Goal: Transaction & Acquisition: Obtain resource

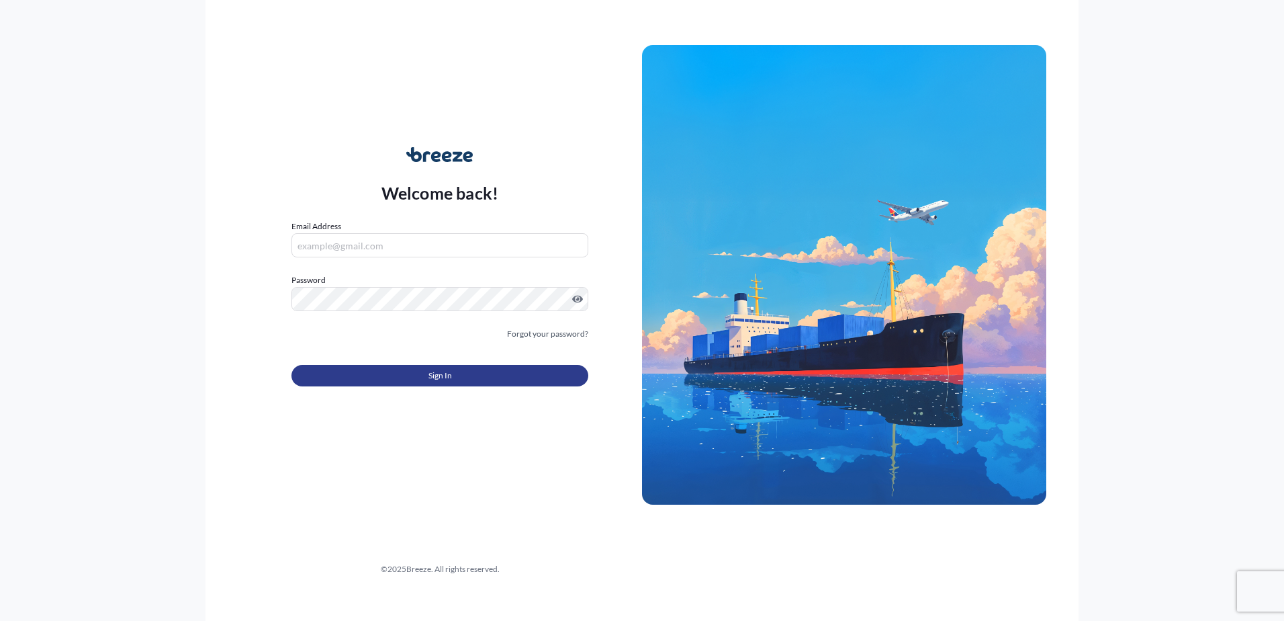
type input "[PERSON_NAME][EMAIL_ADDRESS][PERSON_NAME][DOMAIN_NAME]"
click at [450, 368] on button "Sign In" at bounding box center [440, 375] width 297 height 21
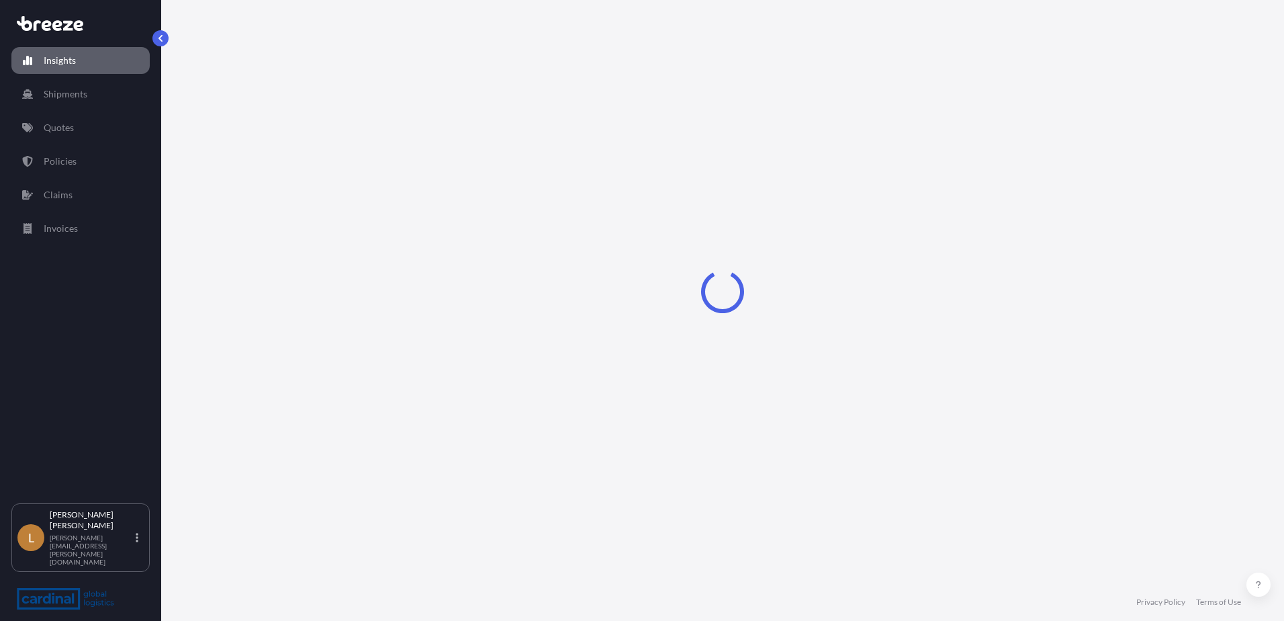
select select "2025"
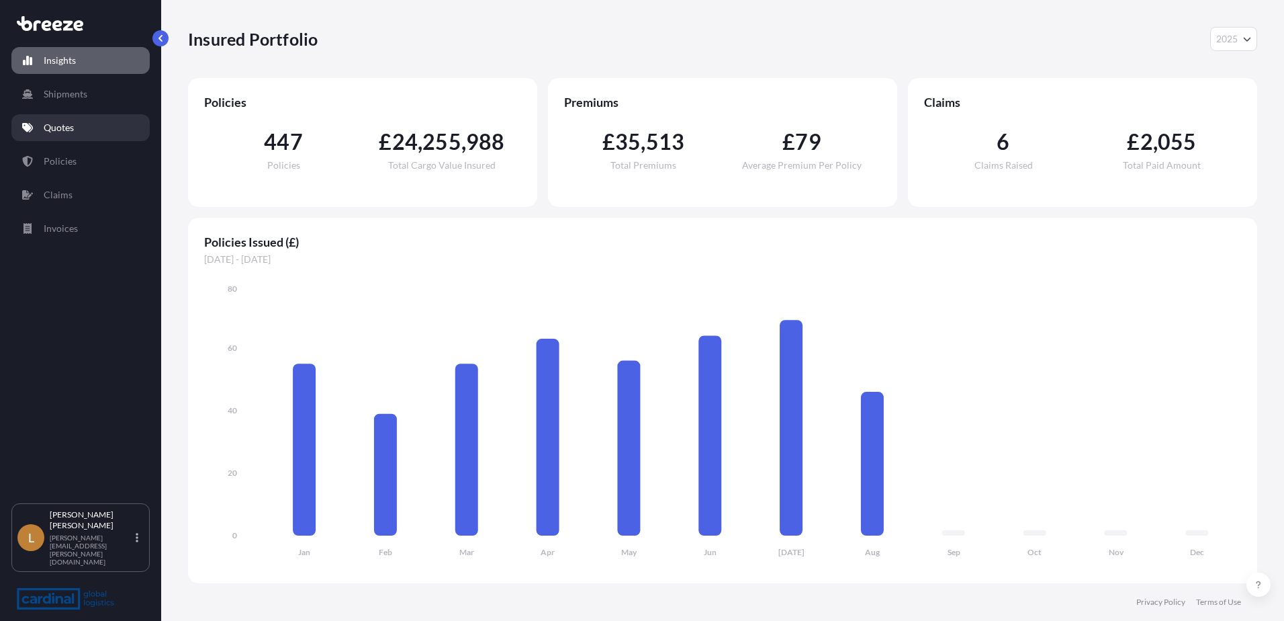
click at [69, 121] on p "Quotes" at bounding box center [59, 127] width 30 height 13
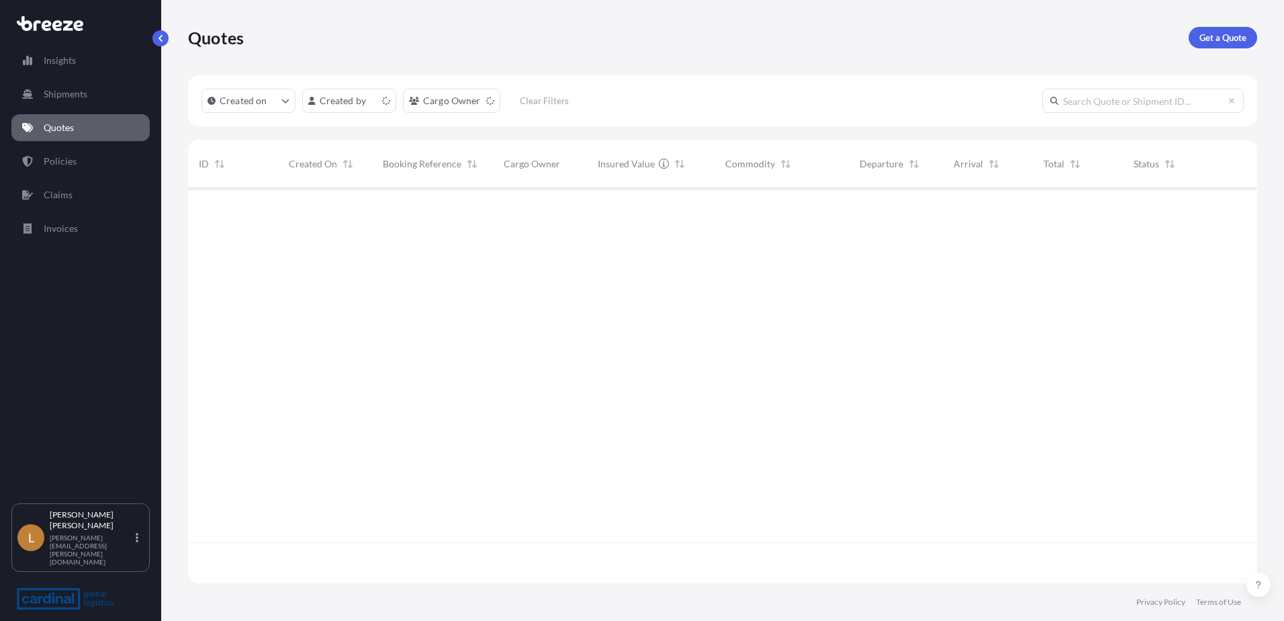
scroll to position [392, 1059]
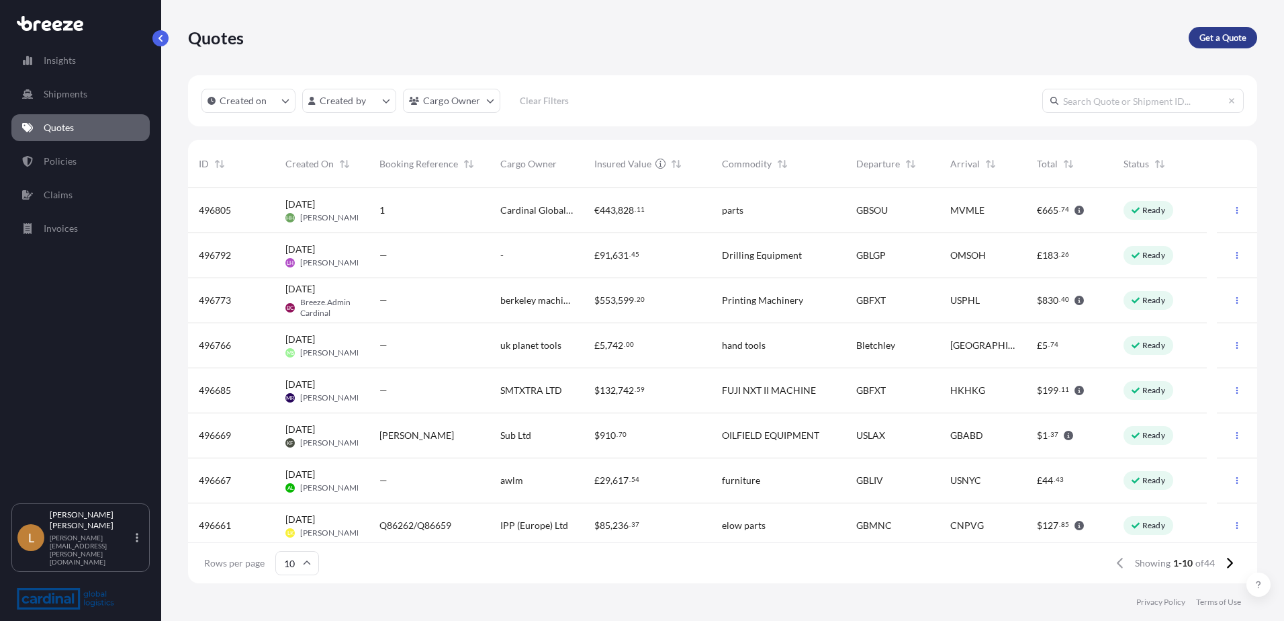
click at [1278, 38] on div "Quotes Get a Quote Created on Created by Cargo Owner Clear Filters ID Created O…" at bounding box center [722, 291] width 1123 height 583
click at [1221, 37] on p "Get a Quote" at bounding box center [1223, 37] width 47 height 13
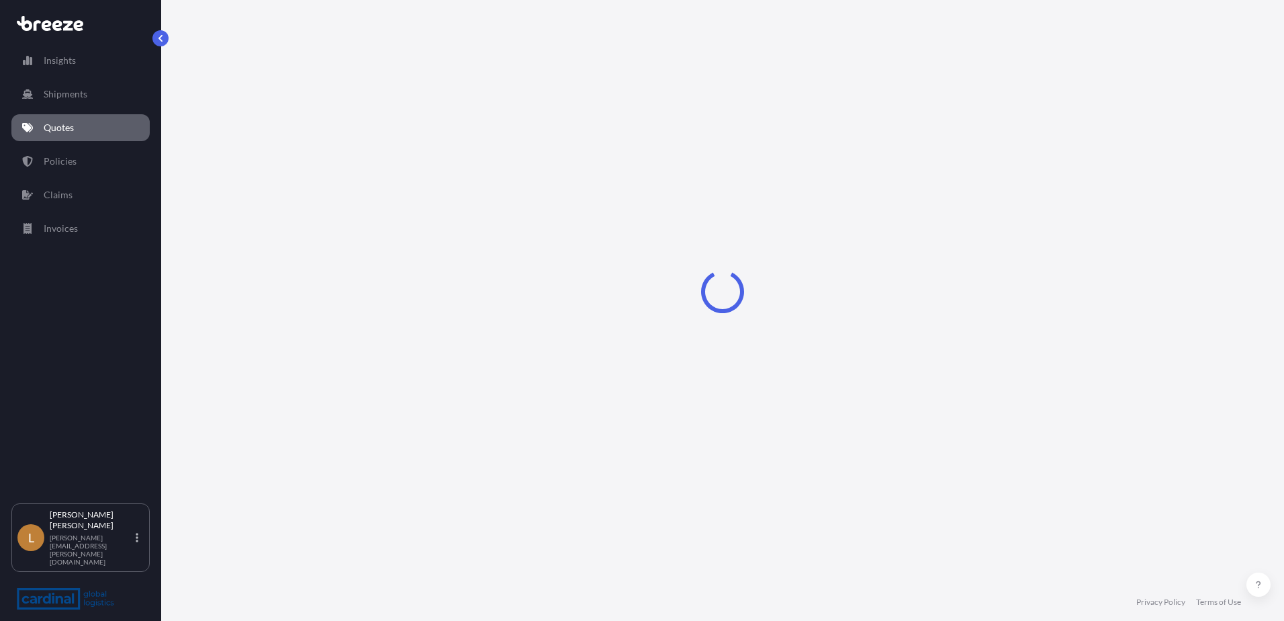
select select "Sea"
select select "1"
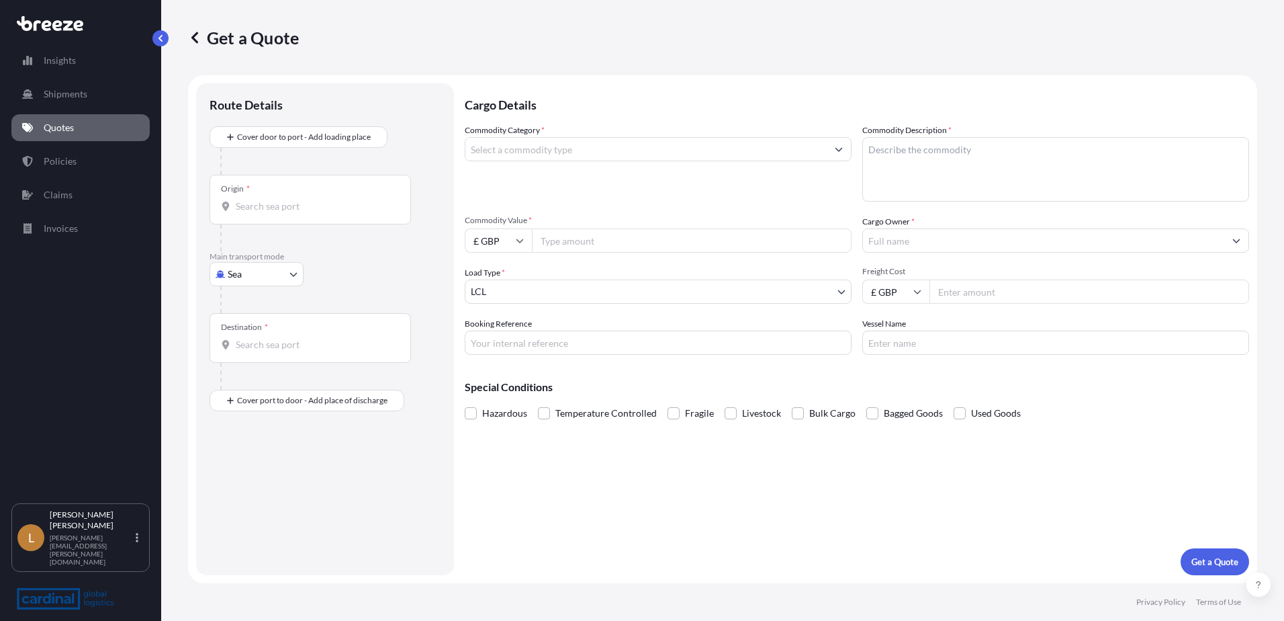
click at [294, 208] on input "Origin *" at bounding box center [315, 206] width 159 height 13
click at [258, 269] on div "Please type and select an option." at bounding box center [343, 250] width 266 height 40
click at [250, 279] on body "0 options available. Insights Shipments Quotes Policies Claims Invoices L [PERS…" at bounding box center [642, 310] width 1284 height 621
click at [263, 354] on div "Road" at bounding box center [256, 357] width 83 height 24
select select "Road"
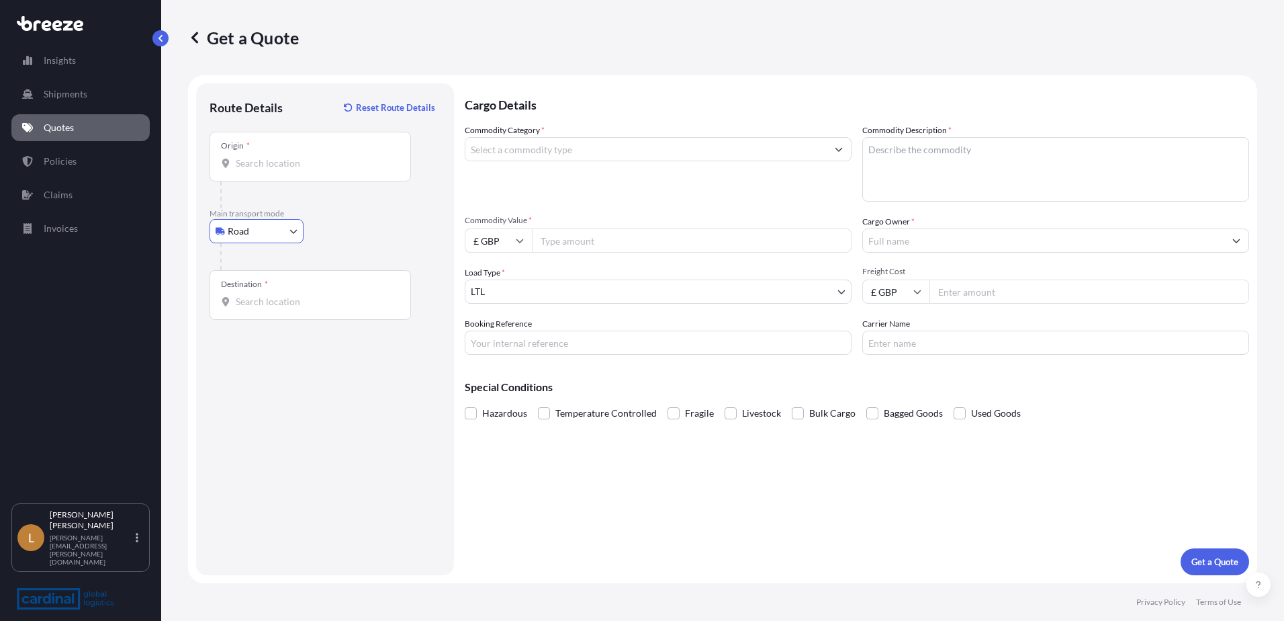
click at [292, 161] on input "Origin *" at bounding box center [315, 163] width 159 height 13
paste input "EH52 5ND"
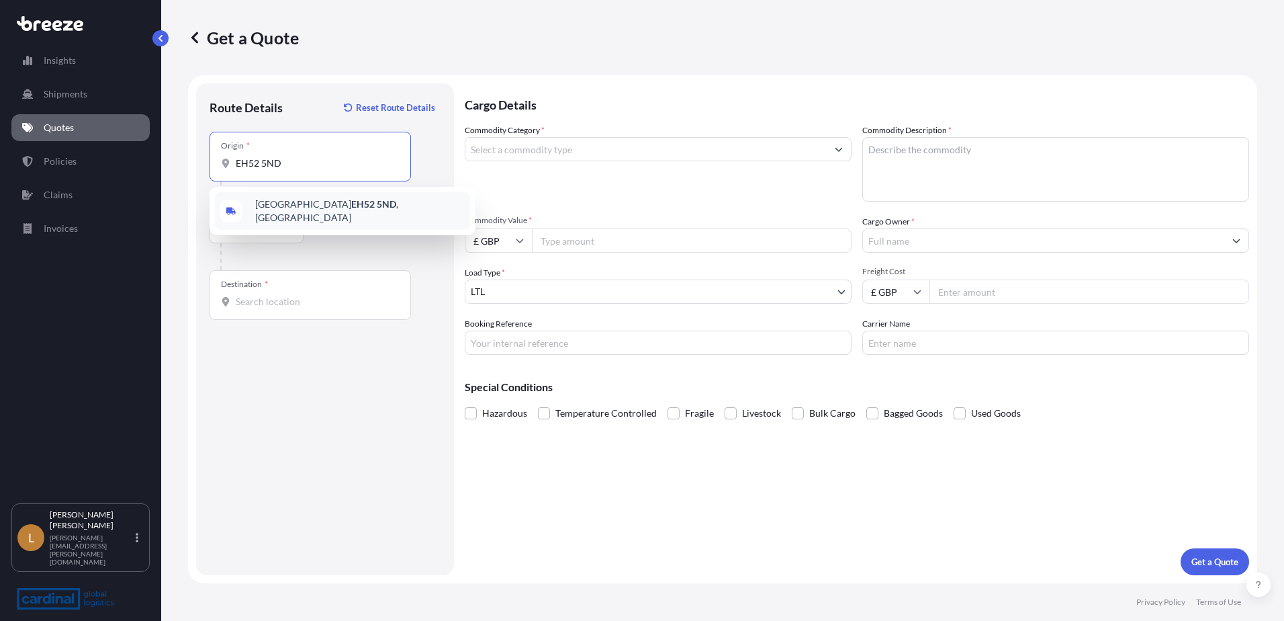
click at [269, 211] on span "[STREET_ADDRESS]" at bounding box center [360, 210] width 210 height 27
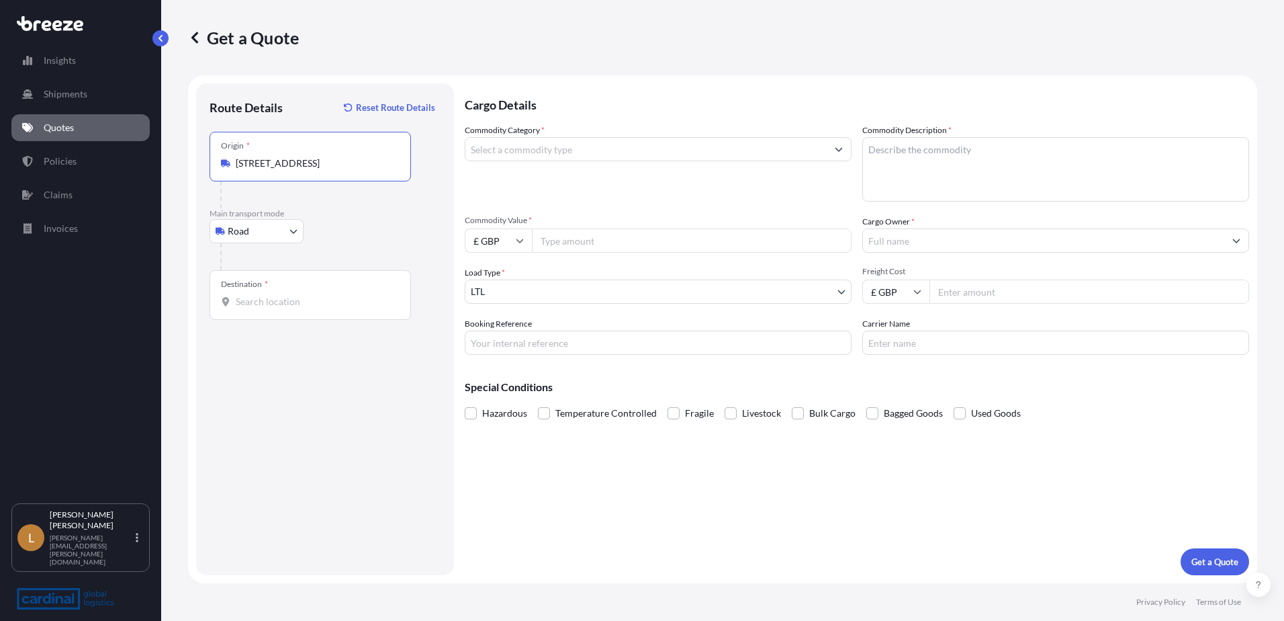
type input "[STREET_ADDRESS]"
click at [262, 308] on div "Destination *" at bounding box center [311, 295] width 202 height 50
click at [262, 308] on input "Destination *" at bounding box center [315, 301] width 159 height 13
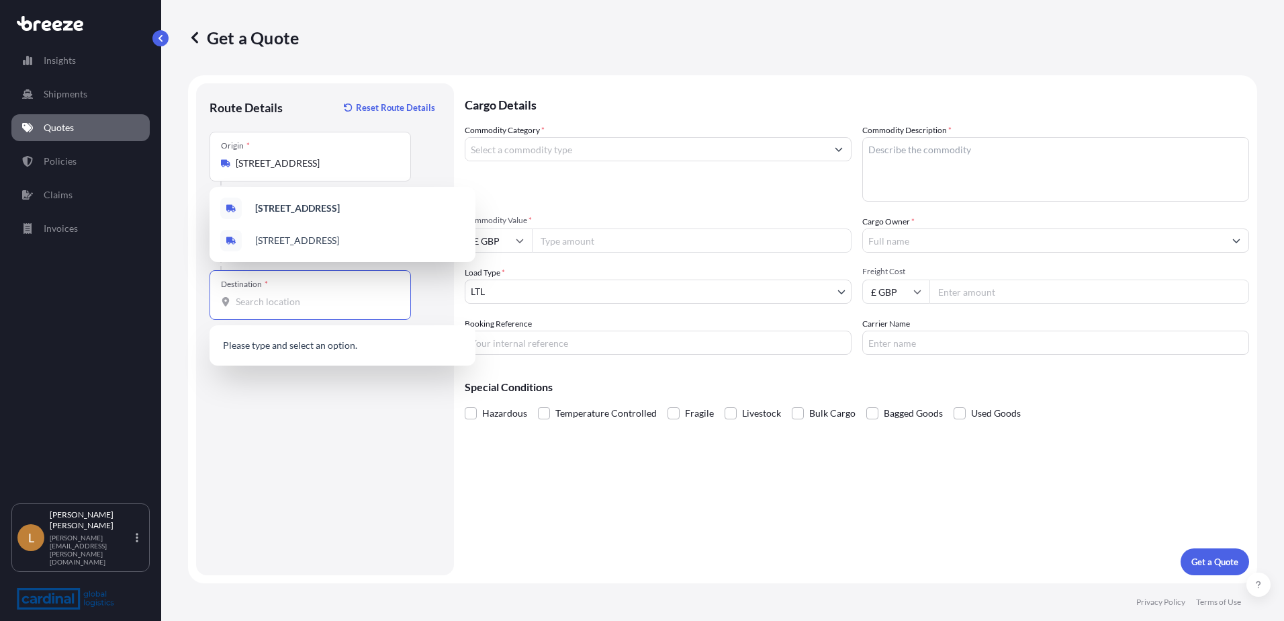
paste input "BT1 4DT, [GEOGRAPHIC_DATA]"
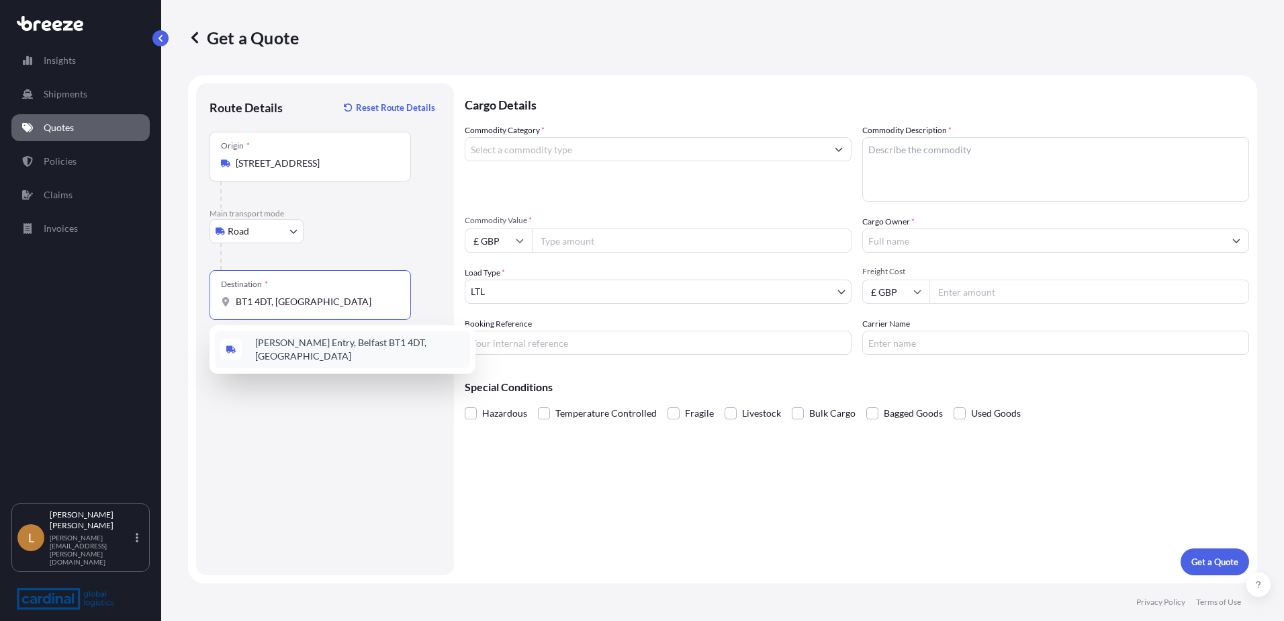
click at [301, 355] on div "[PERSON_NAME] Entry, Belfast BT1 4DT, [GEOGRAPHIC_DATA]" at bounding box center [342, 349] width 255 height 38
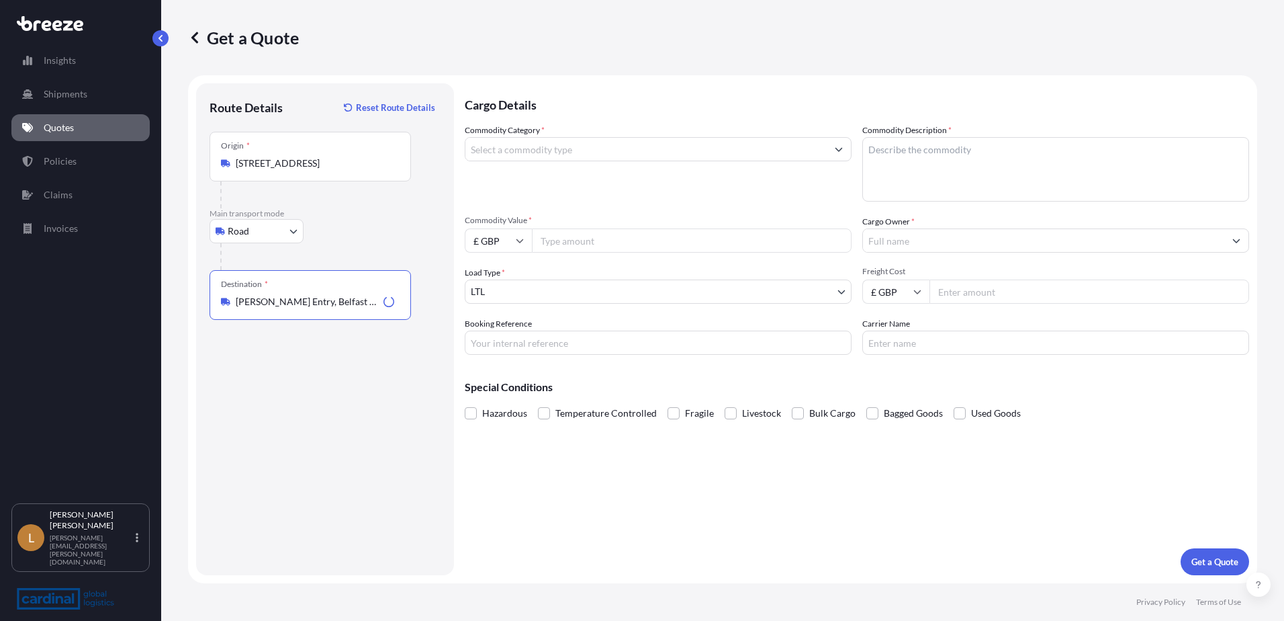
type input "[PERSON_NAME] Entry, Belfast BT1 4DT, [GEOGRAPHIC_DATA]"
click at [558, 160] on input "Commodity Category *" at bounding box center [646, 149] width 361 height 24
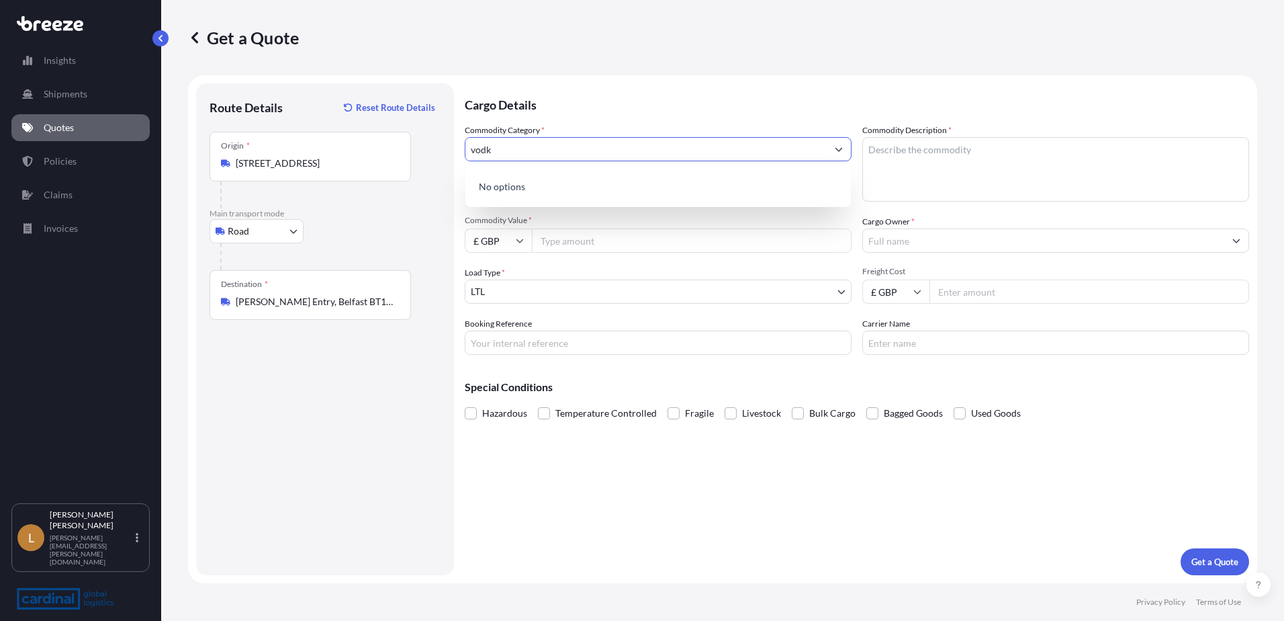
type input "vodka"
drag, startPoint x: 526, startPoint y: 148, endPoint x: 517, endPoint y: 150, distance: 9.5
click at [517, 150] on input "vodka" at bounding box center [646, 149] width 361 height 24
drag, startPoint x: 563, startPoint y: 153, endPoint x: 412, endPoint y: 153, distance: 151.1
click at [412, 153] on form "Route Details Reset Route Details Place of loading Road Road Rail Origin * [GEO…" at bounding box center [722, 329] width 1069 height 508
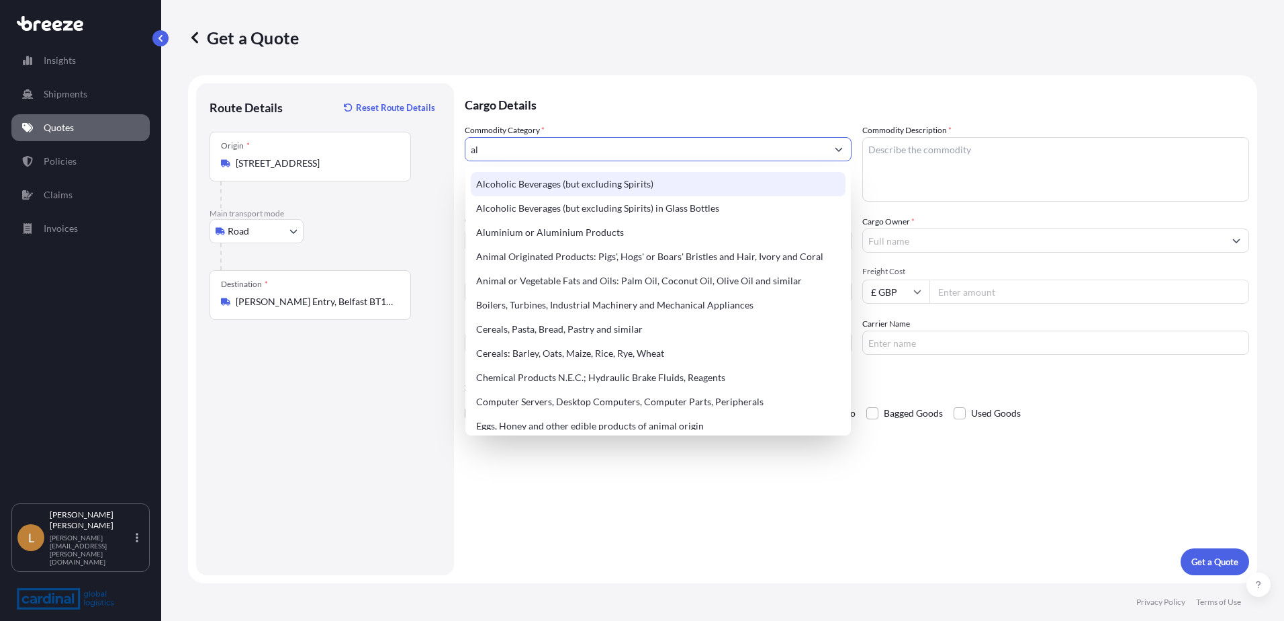
drag, startPoint x: 501, startPoint y: 148, endPoint x: 423, endPoint y: 154, distance: 78.8
click at [423, 154] on form "Route Details Reset Route Details Place of loading Road Road Rail Origin * [GEO…" at bounding box center [722, 329] width 1069 height 508
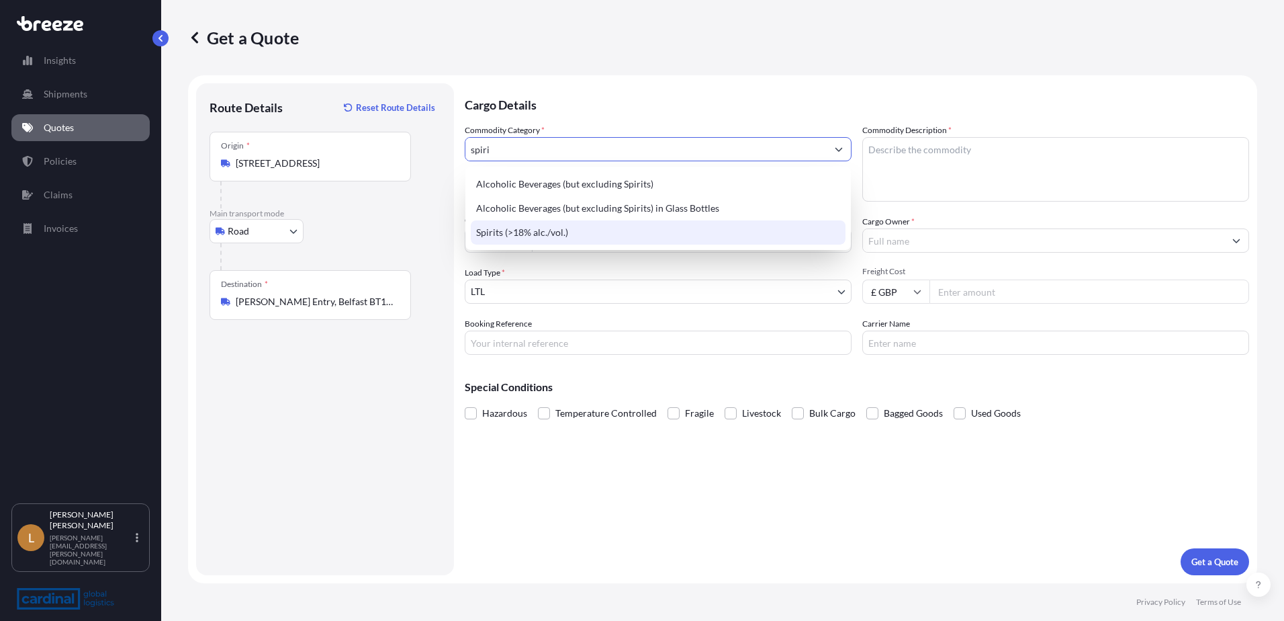
click at [742, 222] on div "Spirits (>18% alc./vol.)" at bounding box center [658, 232] width 375 height 24
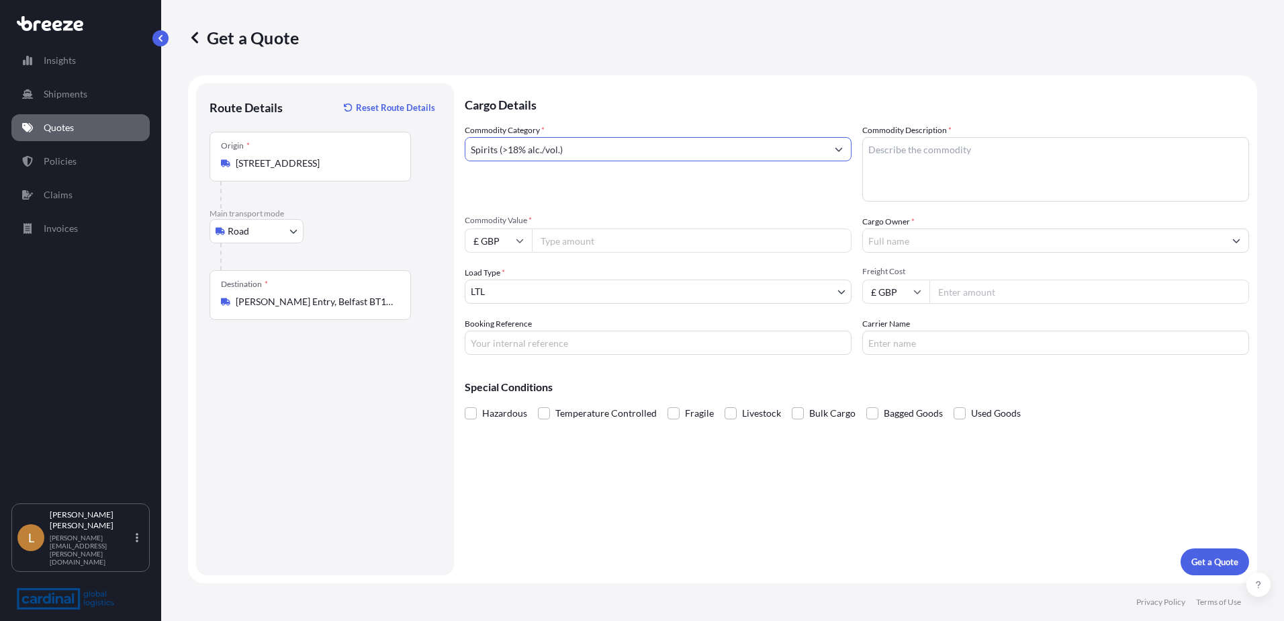
type input "Spirits (>18% alc./vol.)"
click at [949, 160] on textarea "Commodity Description *" at bounding box center [1056, 169] width 387 height 64
click at [916, 156] on textarea "Commodity Description *" at bounding box center [1056, 169] width 387 height 64
paste textarea "120 cases 6 x 70cl Puffing [PERSON_NAME] Steam Vodka at 40% ABV"
type textarea "120 cases 6 x 70cl Puffing [PERSON_NAME] Steam Vodka at 40% ABV"
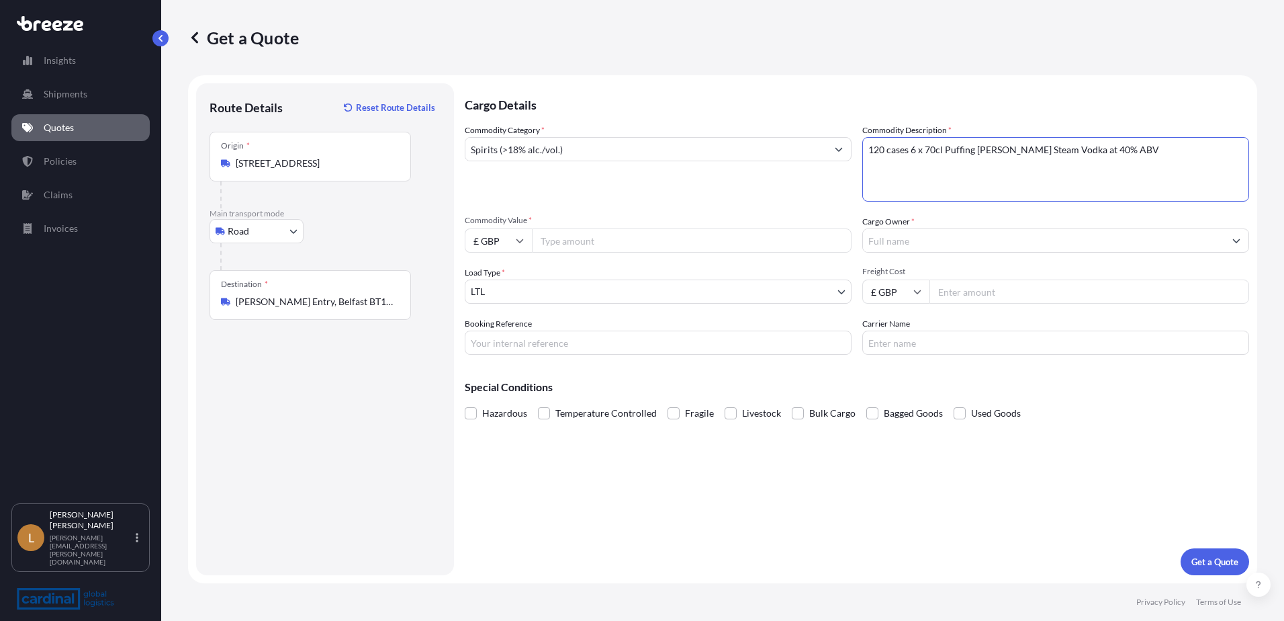
click at [576, 242] on input "Commodity Value *" at bounding box center [692, 240] width 320 height 24
type input "26568"
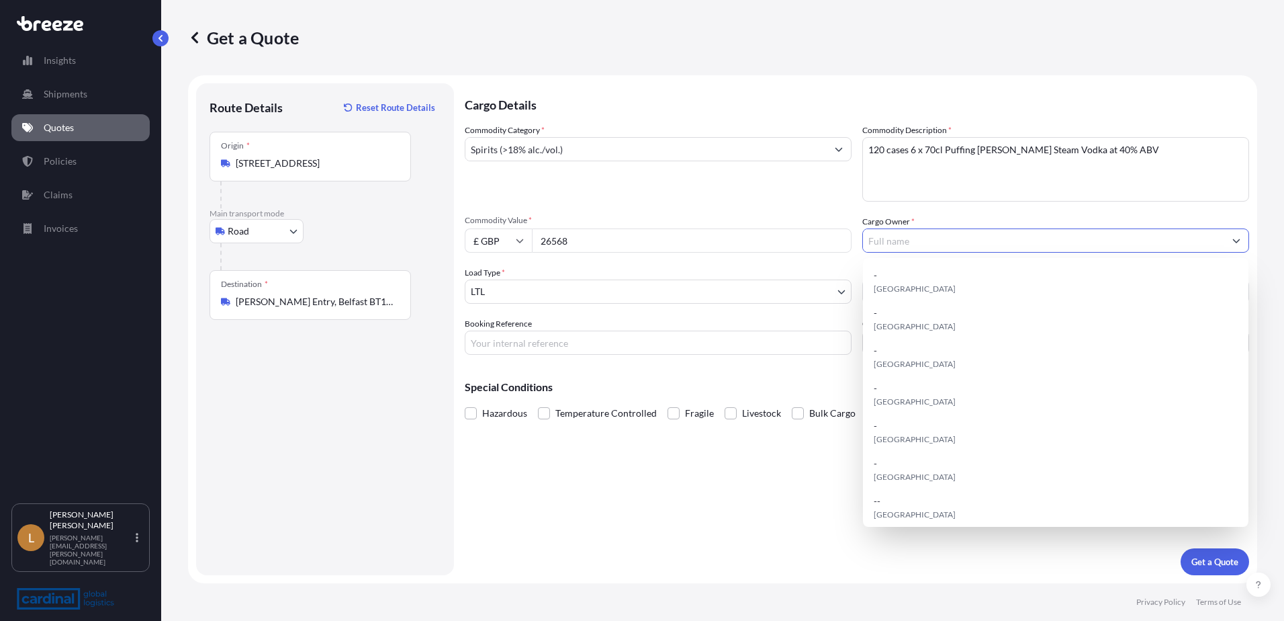
click at [893, 238] on input "Cargo Owner *" at bounding box center [1043, 240] width 361 height 24
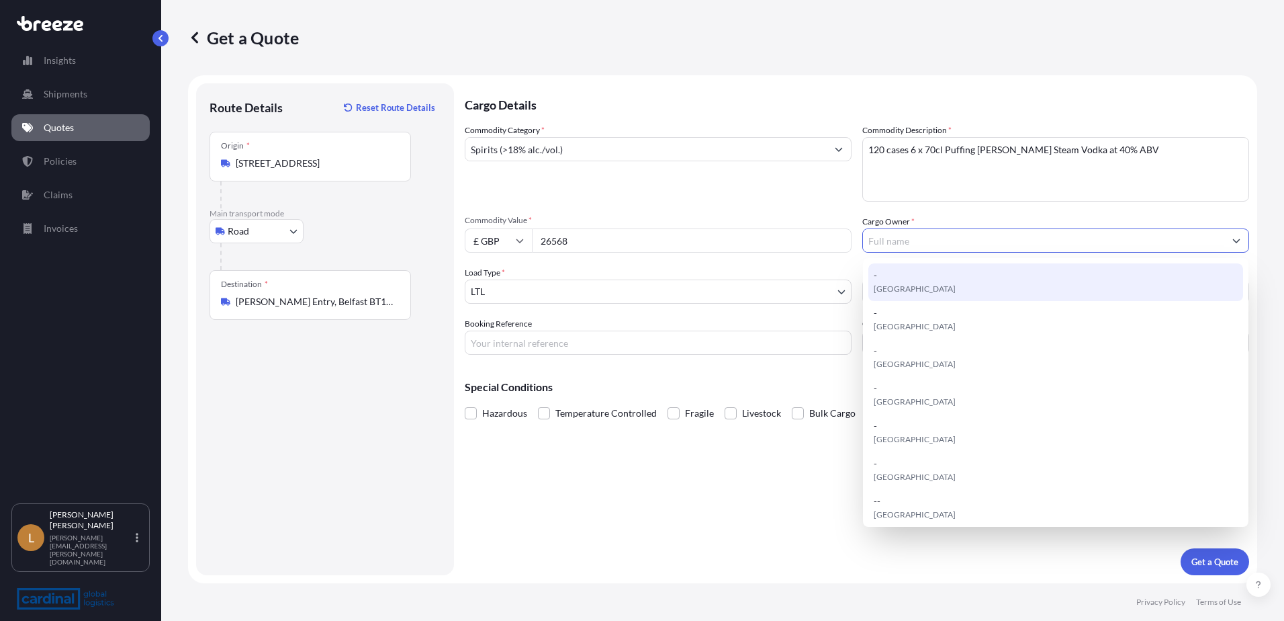
click at [904, 290] on span "[GEOGRAPHIC_DATA]" at bounding box center [915, 288] width 82 height 13
type input "-"
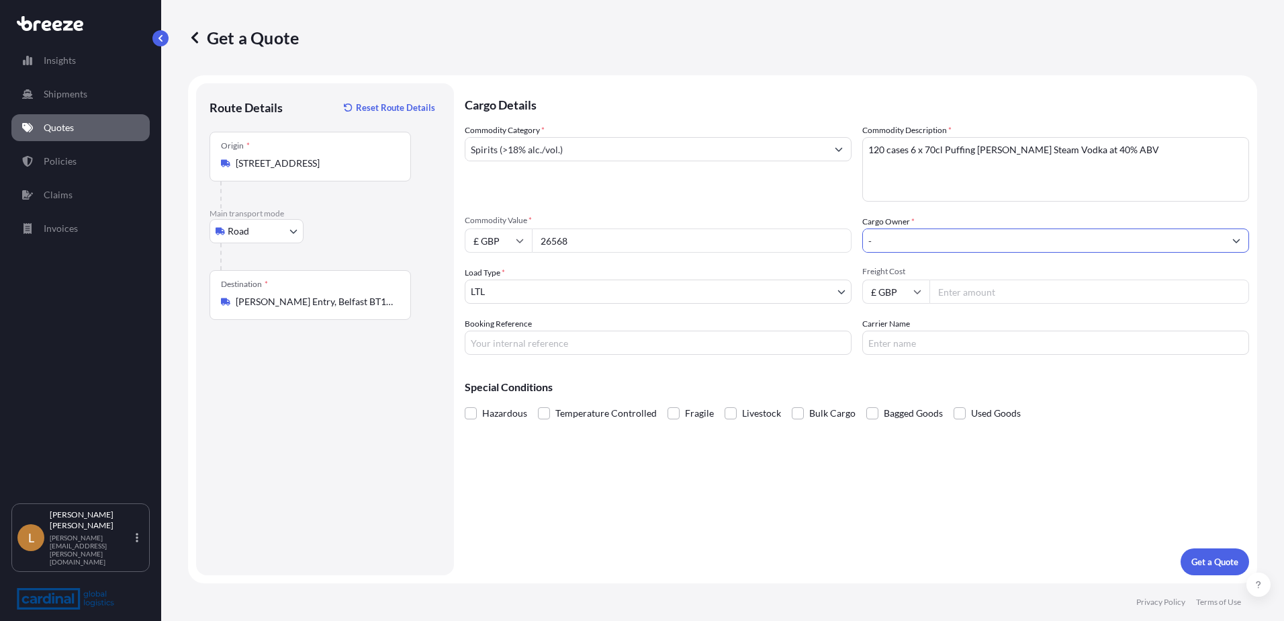
click at [988, 298] on input "Freight Cost" at bounding box center [1090, 291] width 320 height 24
type input "520"
click at [578, 343] on input "Booking Reference" at bounding box center [658, 342] width 387 height 24
paste input "Broxburn Bottlers"
type input "Broxburn Bottlers"
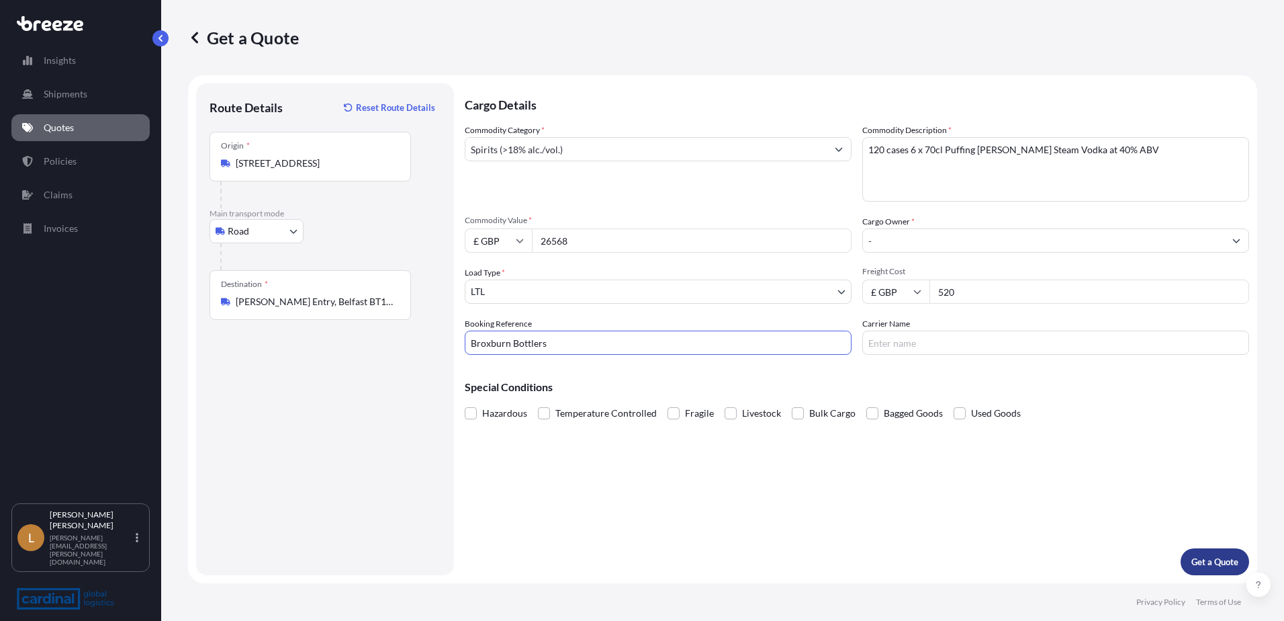
click at [1202, 566] on p "Get a Quote" at bounding box center [1215, 561] width 47 height 13
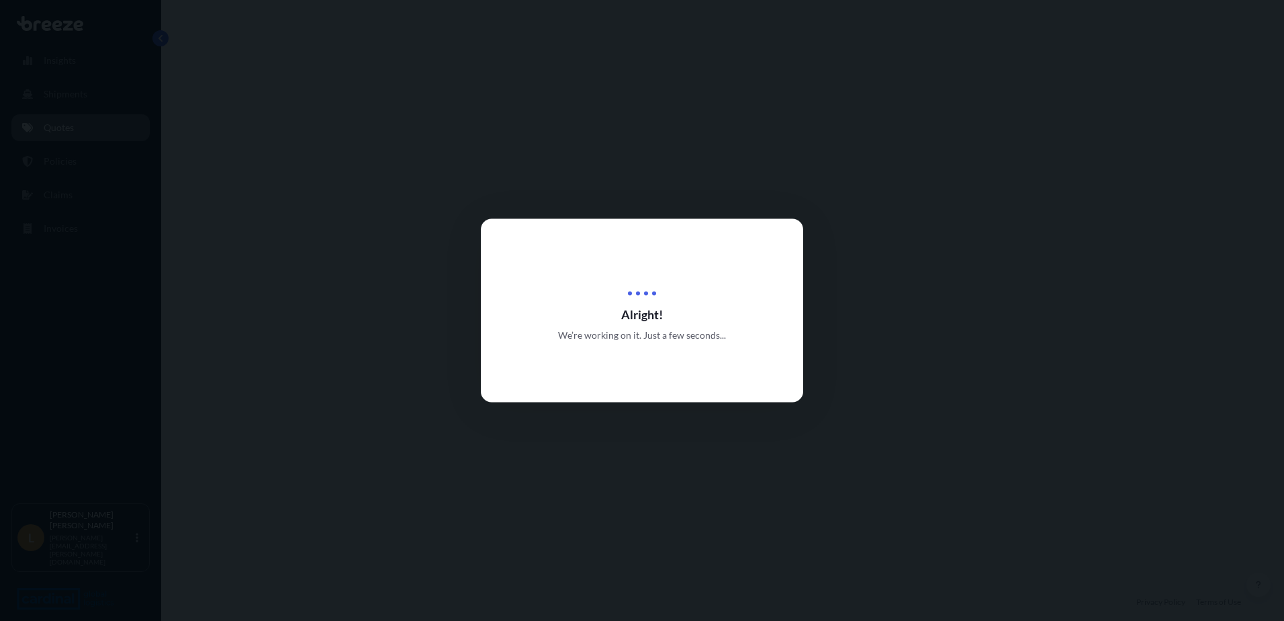
select select "Road"
select select "1"
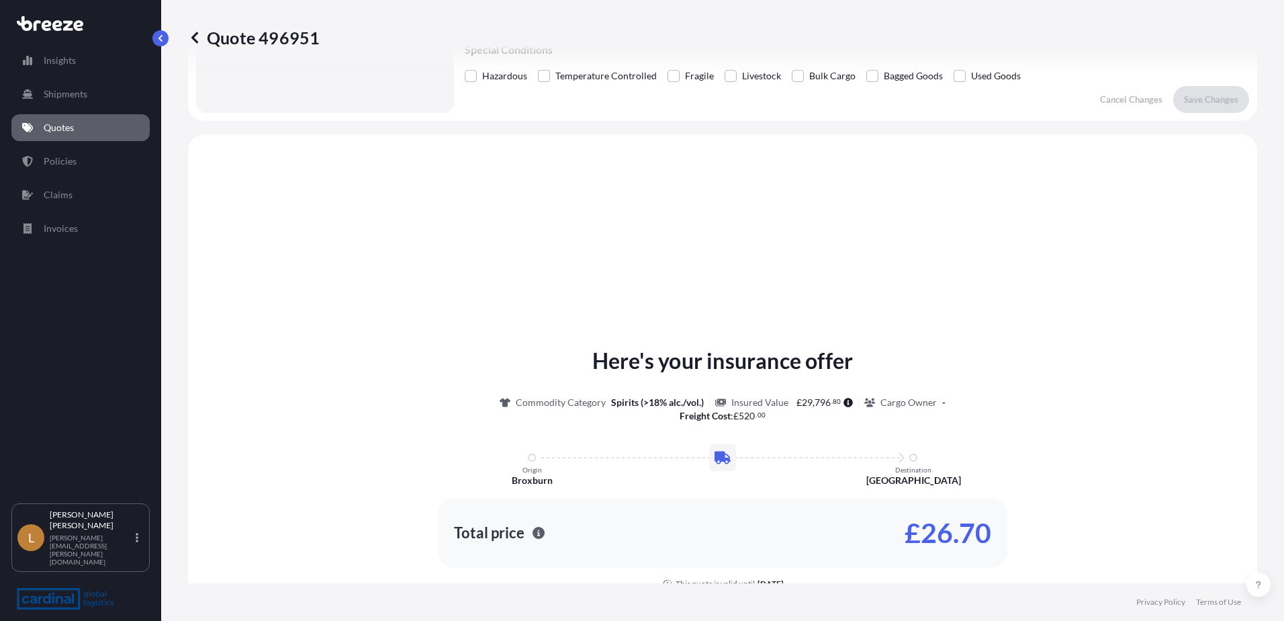
scroll to position [404, 0]
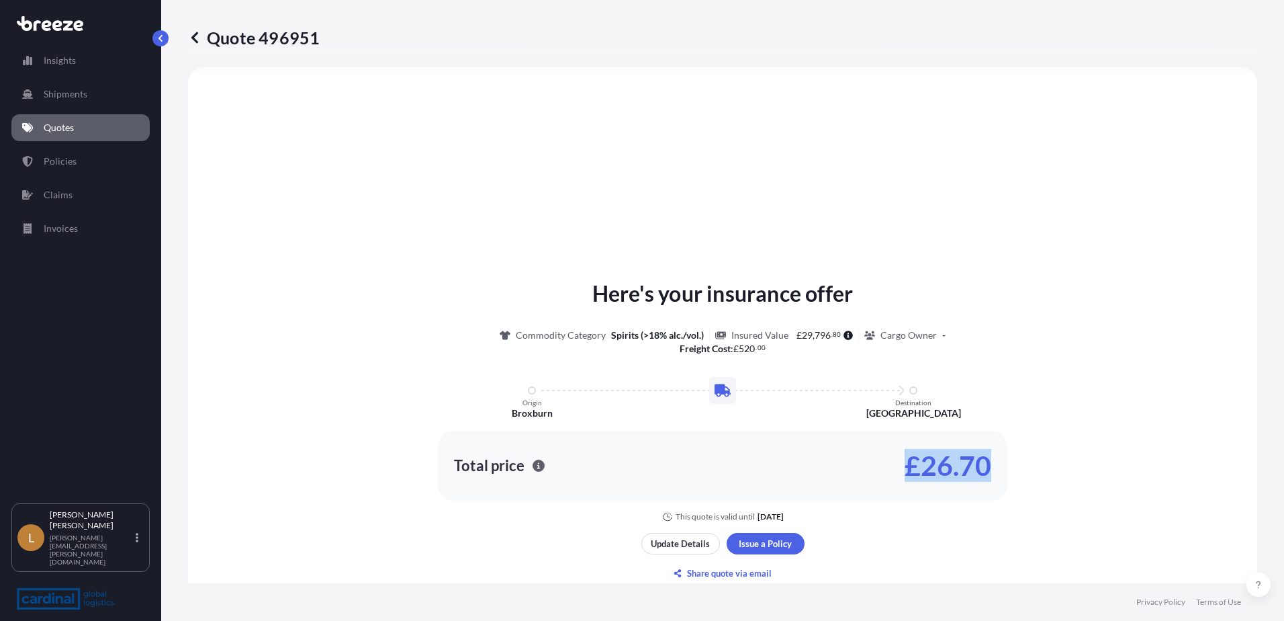
drag, startPoint x: 986, startPoint y: 469, endPoint x: 906, endPoint y: 470, distance: 79.9
click at [906, 470] on p "£26.70" at bounding box center [948, 465] width 87 height 21
copy p "£26.70"
click at [981, 465] on p "£26.70" at bounding box center [948, 465] width 87 height 21
drag, startPoint x: 991, startPoint y: 467, endPoint x: 880, endPoint y: 472, distance: 111.0
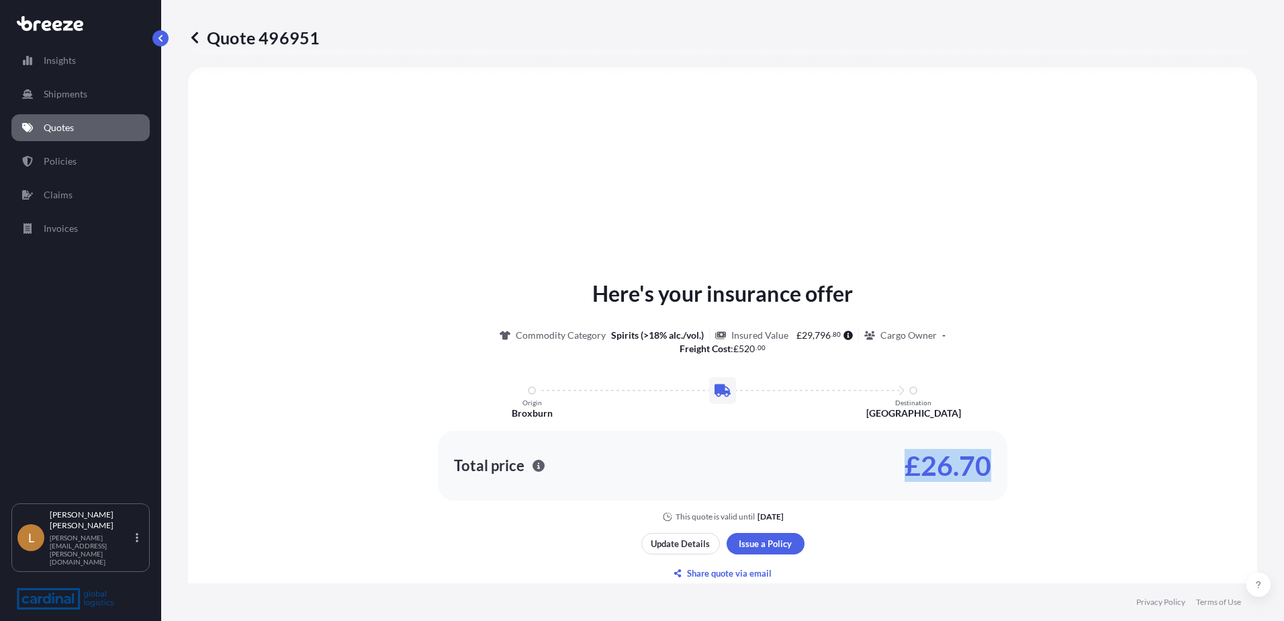
click at [880, 472] on div "Total price £26.70" at bounding box center [723, 466] width 570 height 70
copy p "£26.70"
